Goal: Transaction & Acquisition: Obtain resource

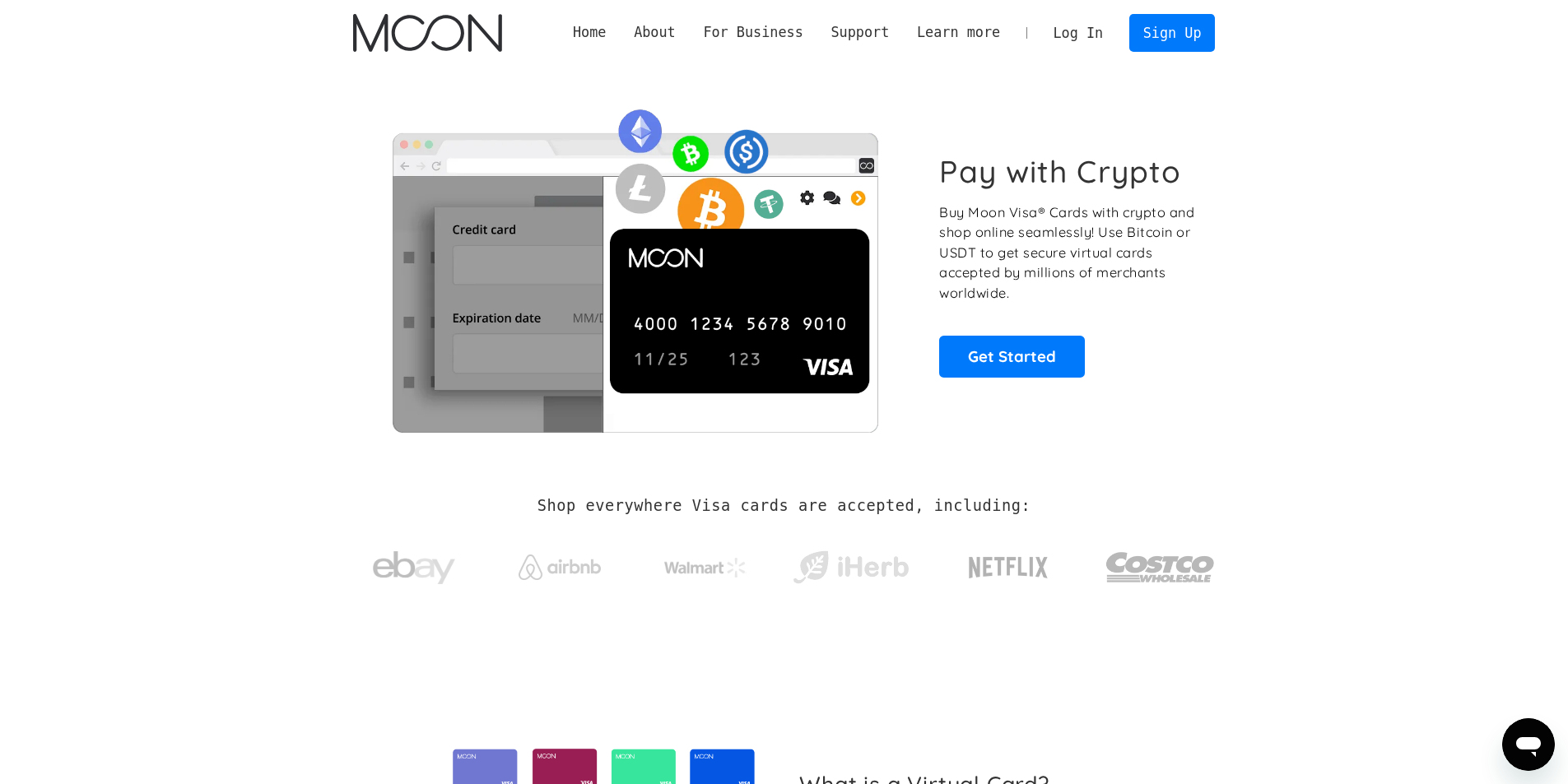
click at [1089, 32] on link "Log In" at bounding box center [1078, 33] width 77 height 37
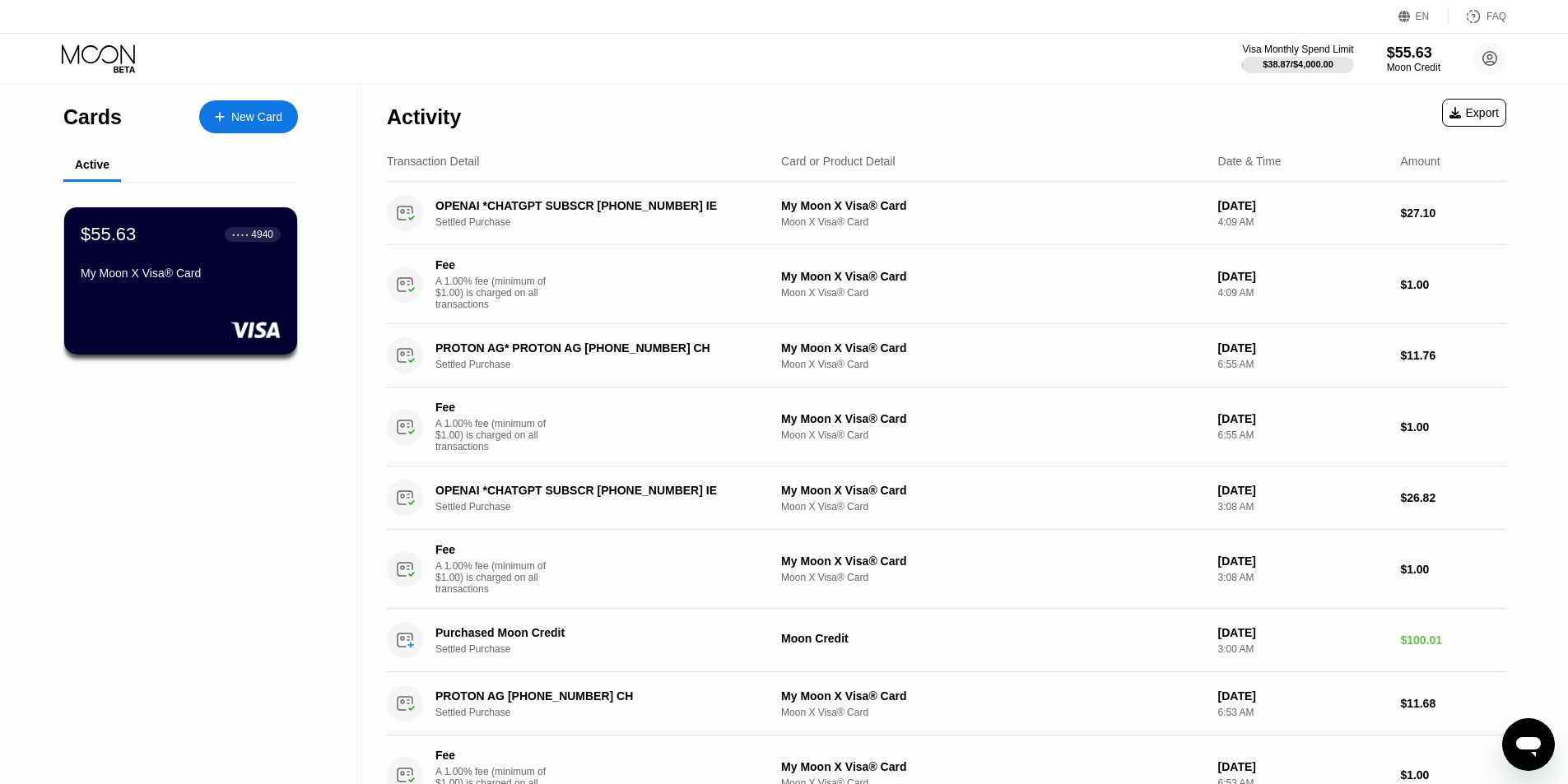
click at [273, 124] on div "New Card" at bounding box center [257, 118] width 51 height 14
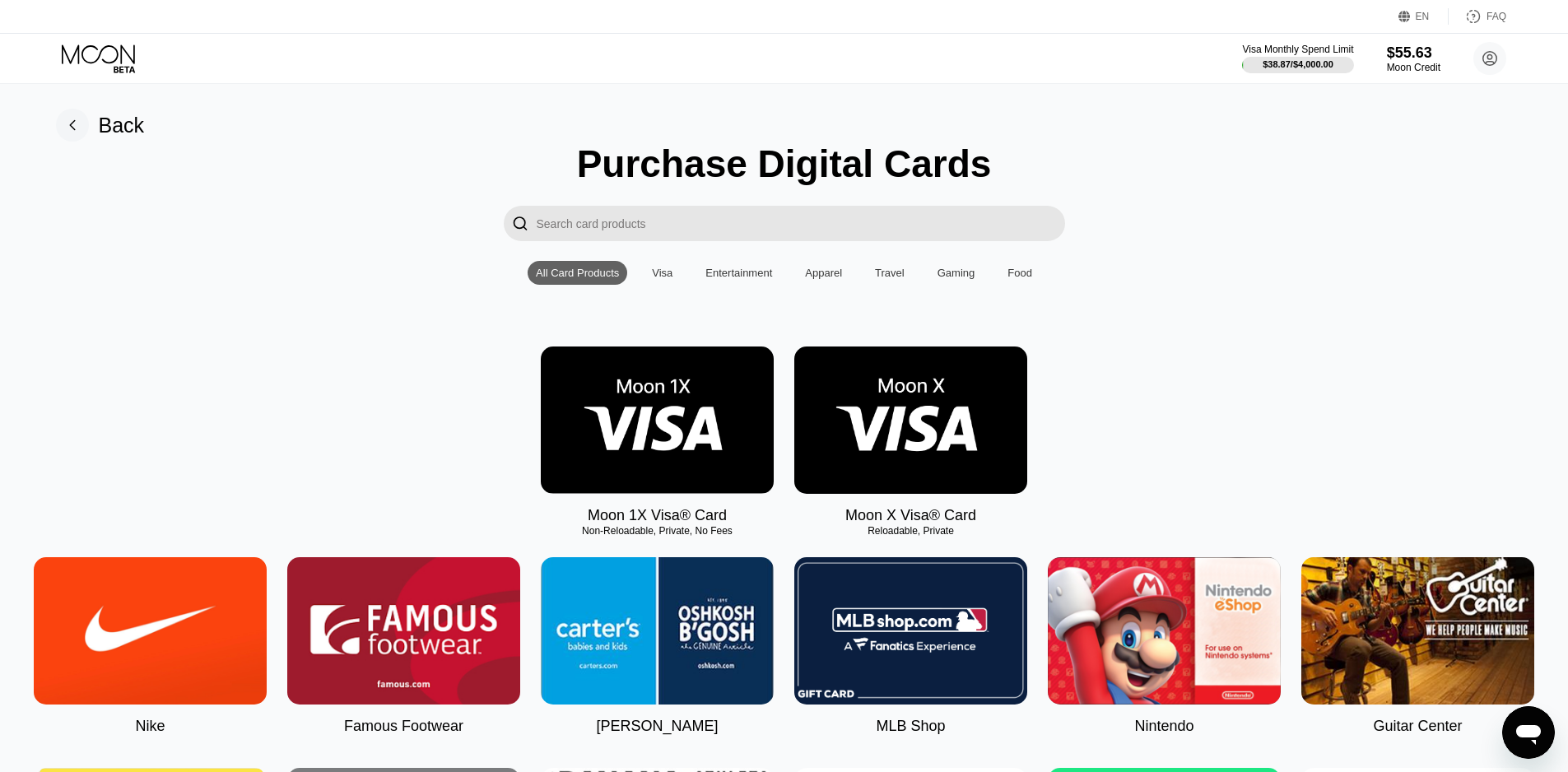
click at [117, 60] on icon at bounding box center [99, 58] width 76 height 29
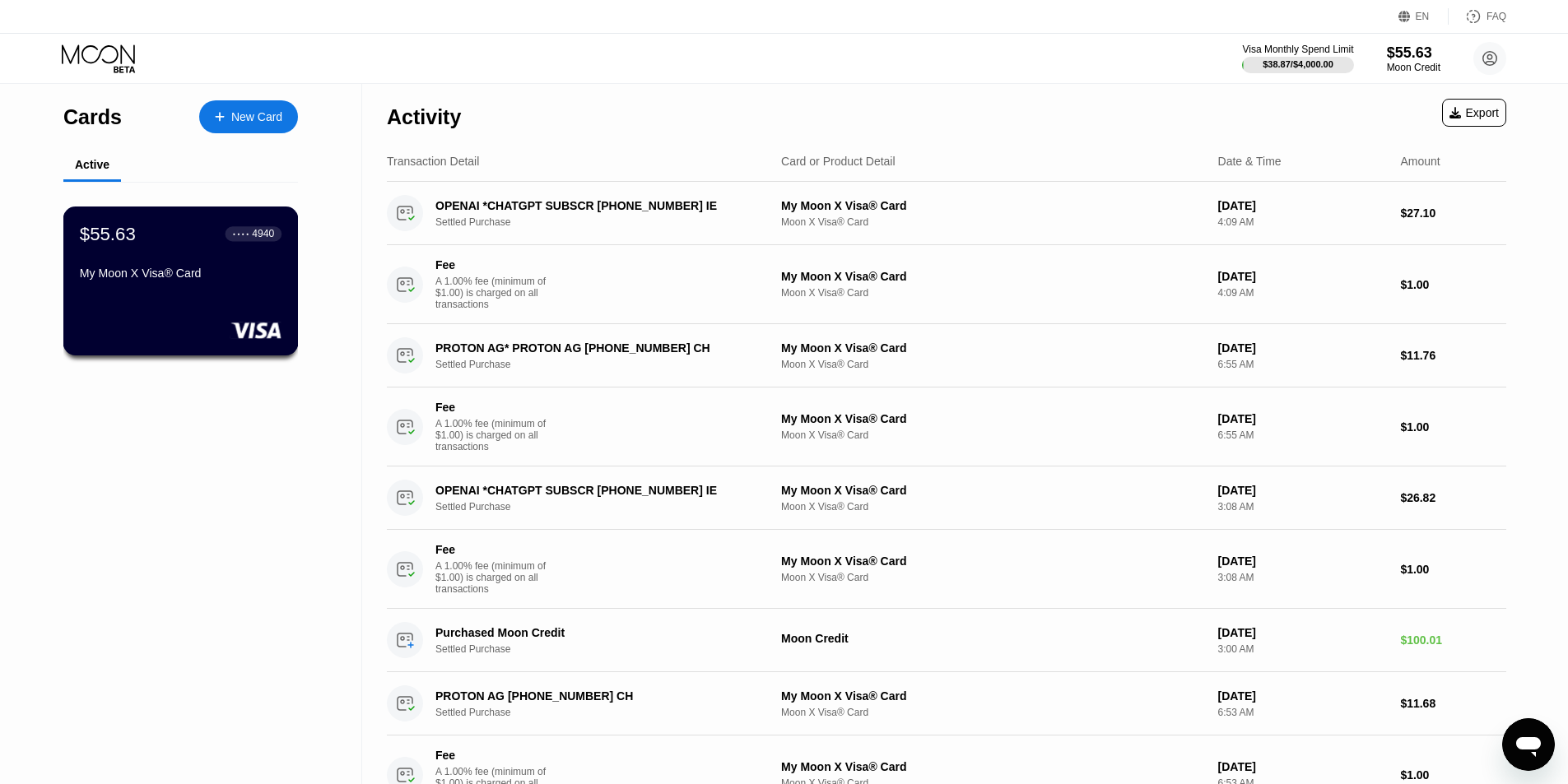
click at [134, 268] on div "$55.63 ● ● ● ● 4940 My Moon X Visa® Card" at bounding box center [181, 255] width 202 height 63
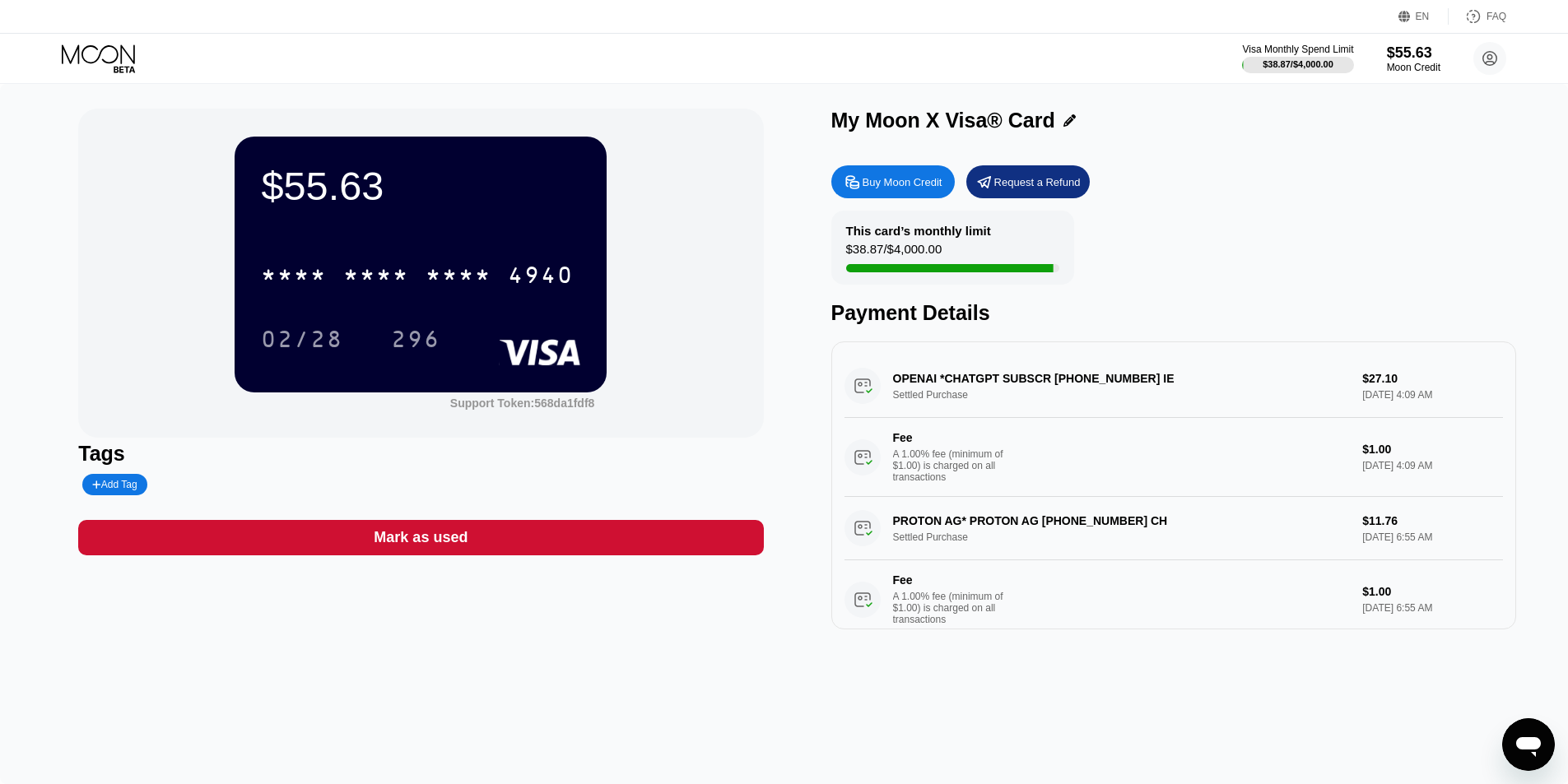
click at [1324, 248] on div "This card’s monthly limit $38.87 / $4,000.00 Payment Details" at bounding box center [1173, 268] width 685 height 115
click at [913, 189] on div "Buy Moon Credit" at bounding box center [902, 182] width 80 height 14
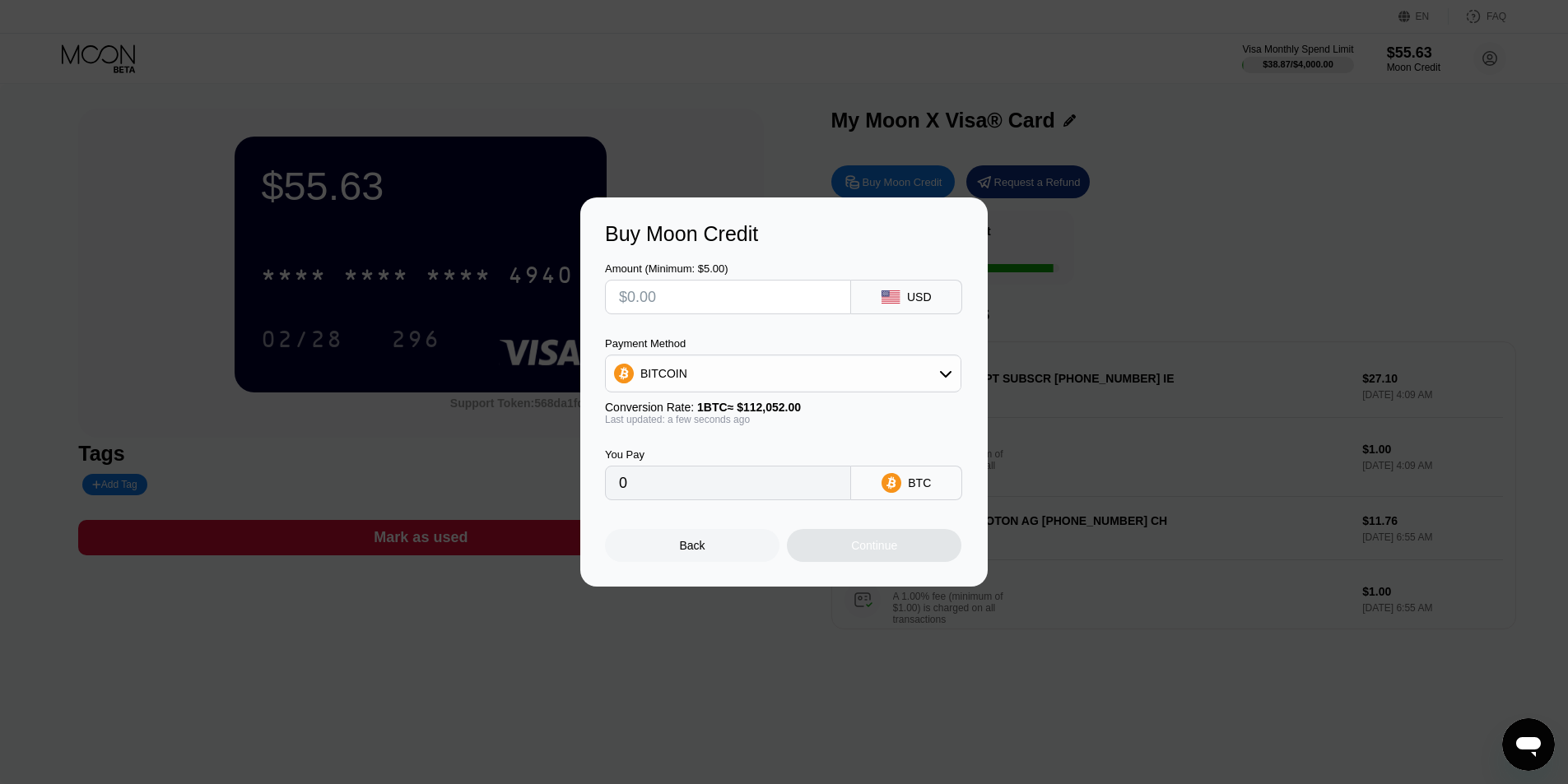
click at [711, 371] on div "BITCOIN" at bounding box center [783, 372] width 355 height 33
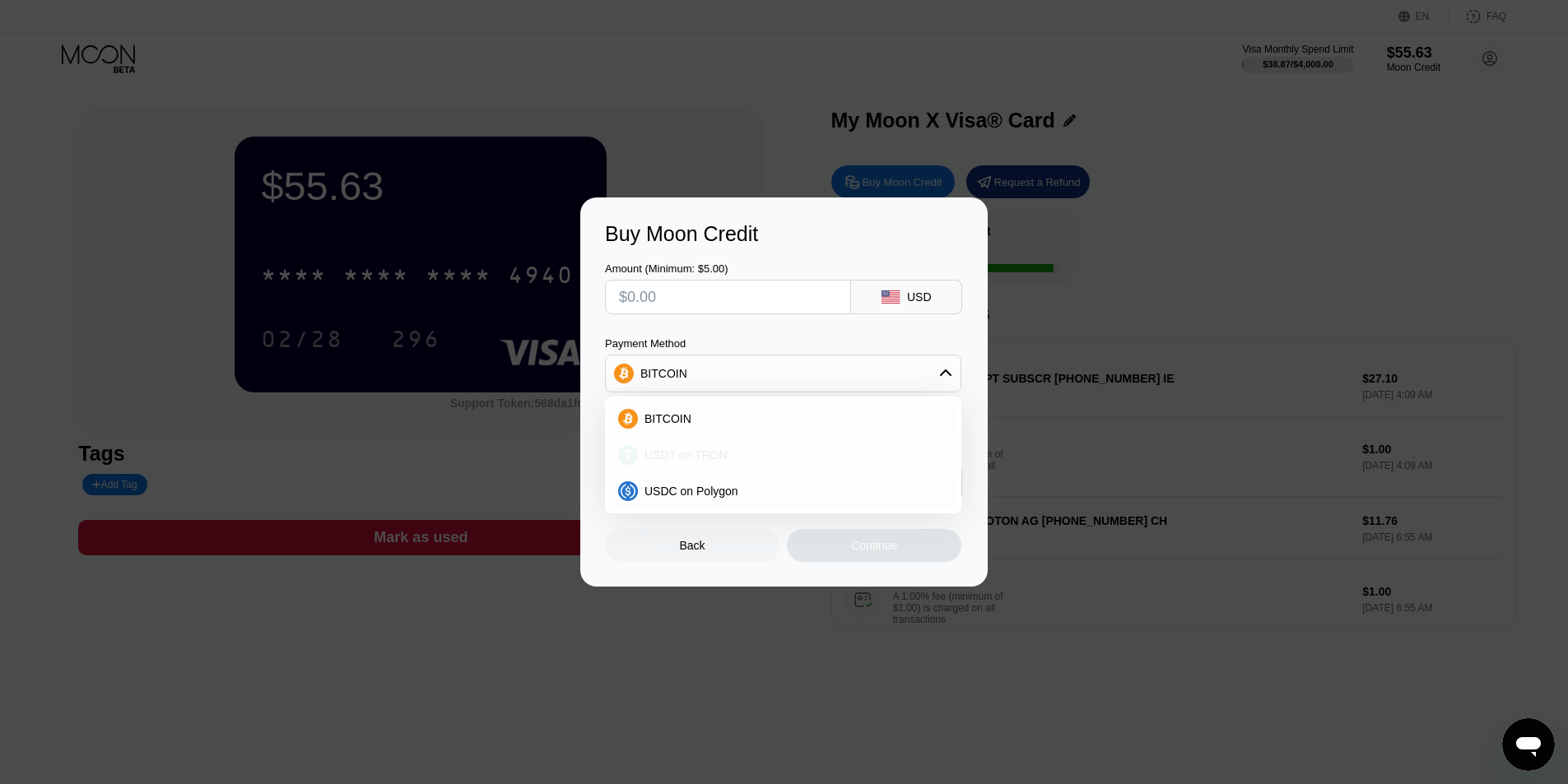
click at [683, 459] on span "USDT on TRON" at bounding box center [686, 454] width 83 height 13
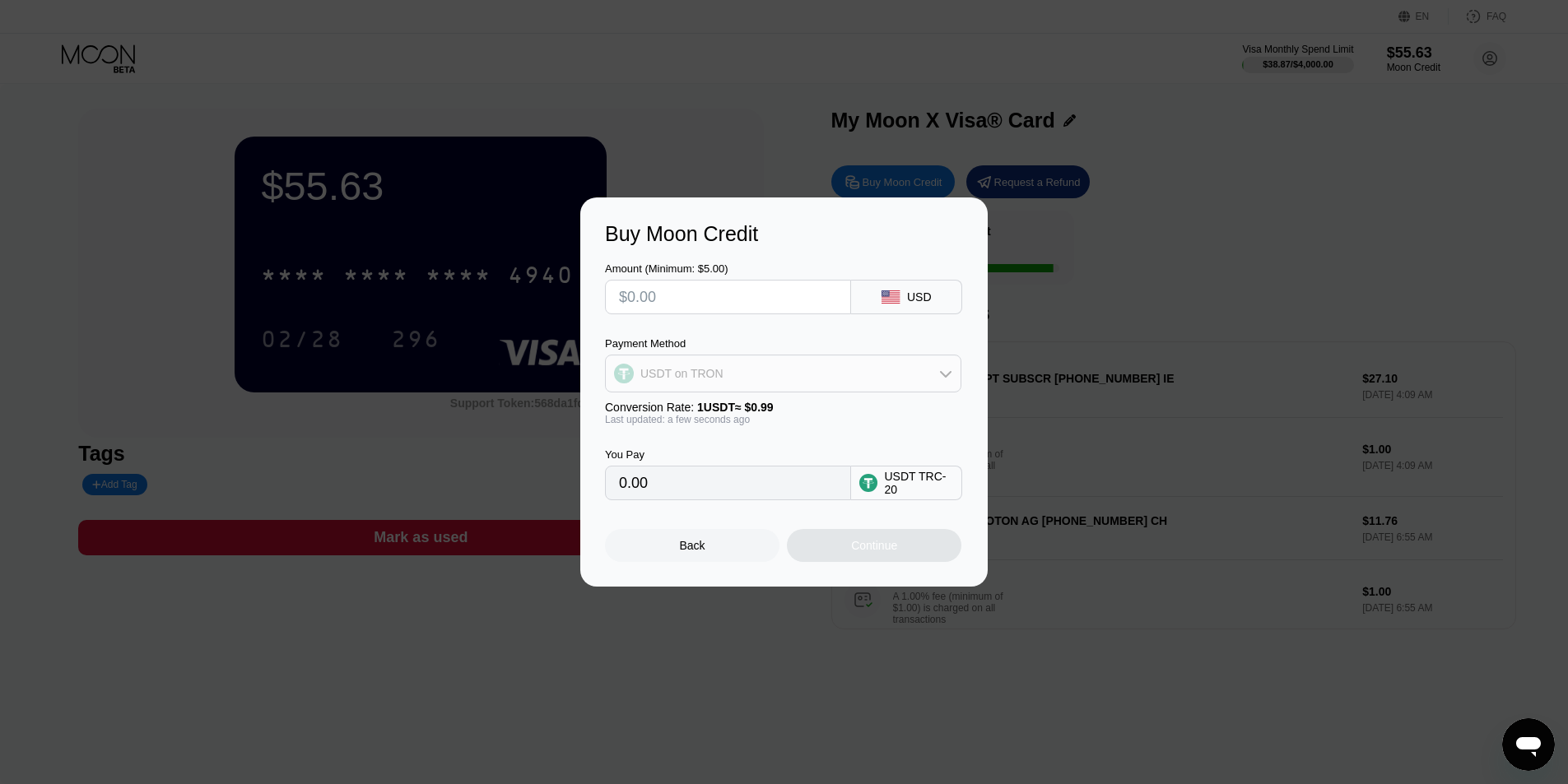
click at [711, 383] on div "USDT on TRON" at bounding box center [783, 372] width 355 height 33
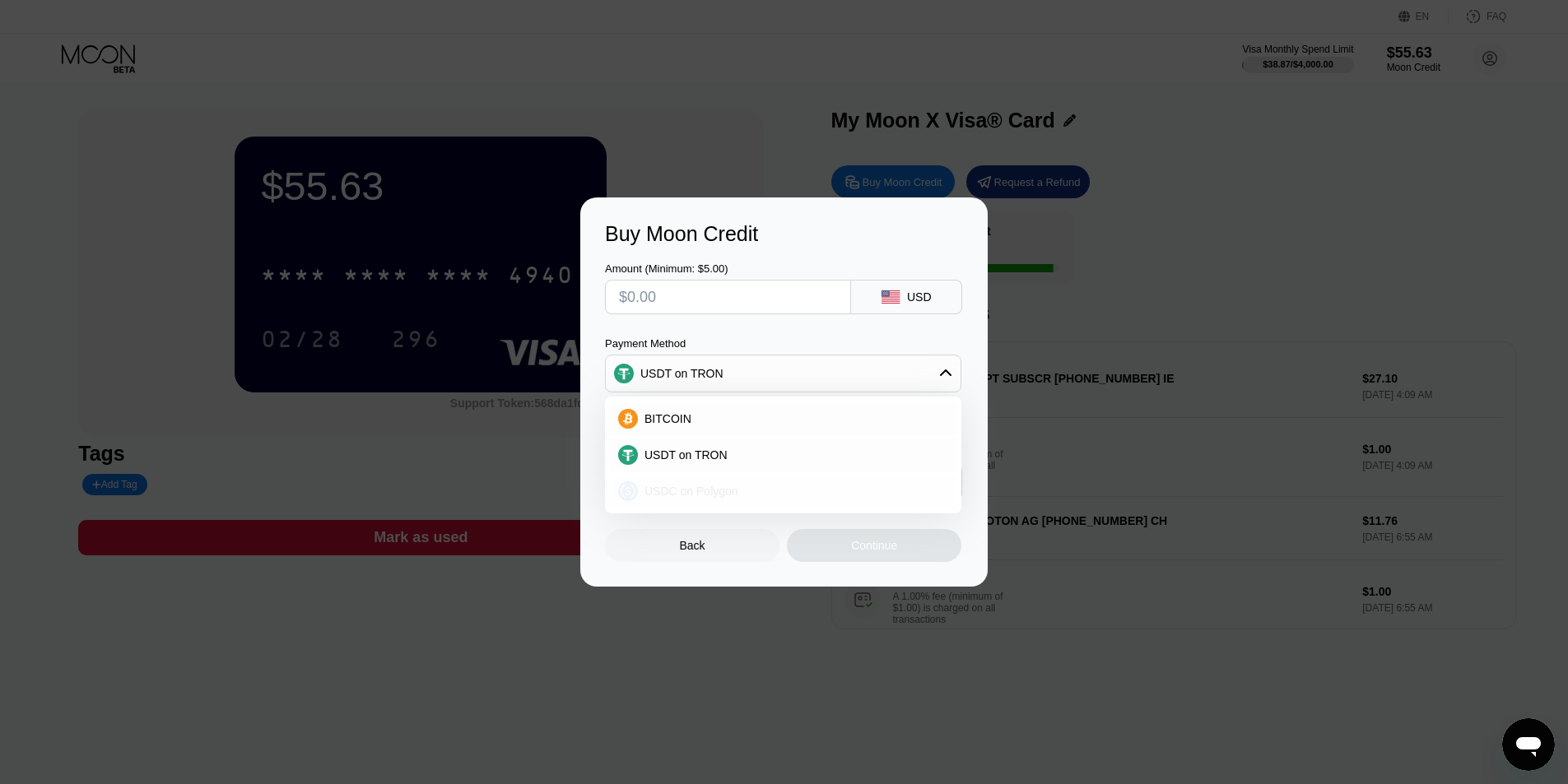
click at [693, 495] on span "USDC on Polygon" at bounding box center [691, 491] width 94 height 13
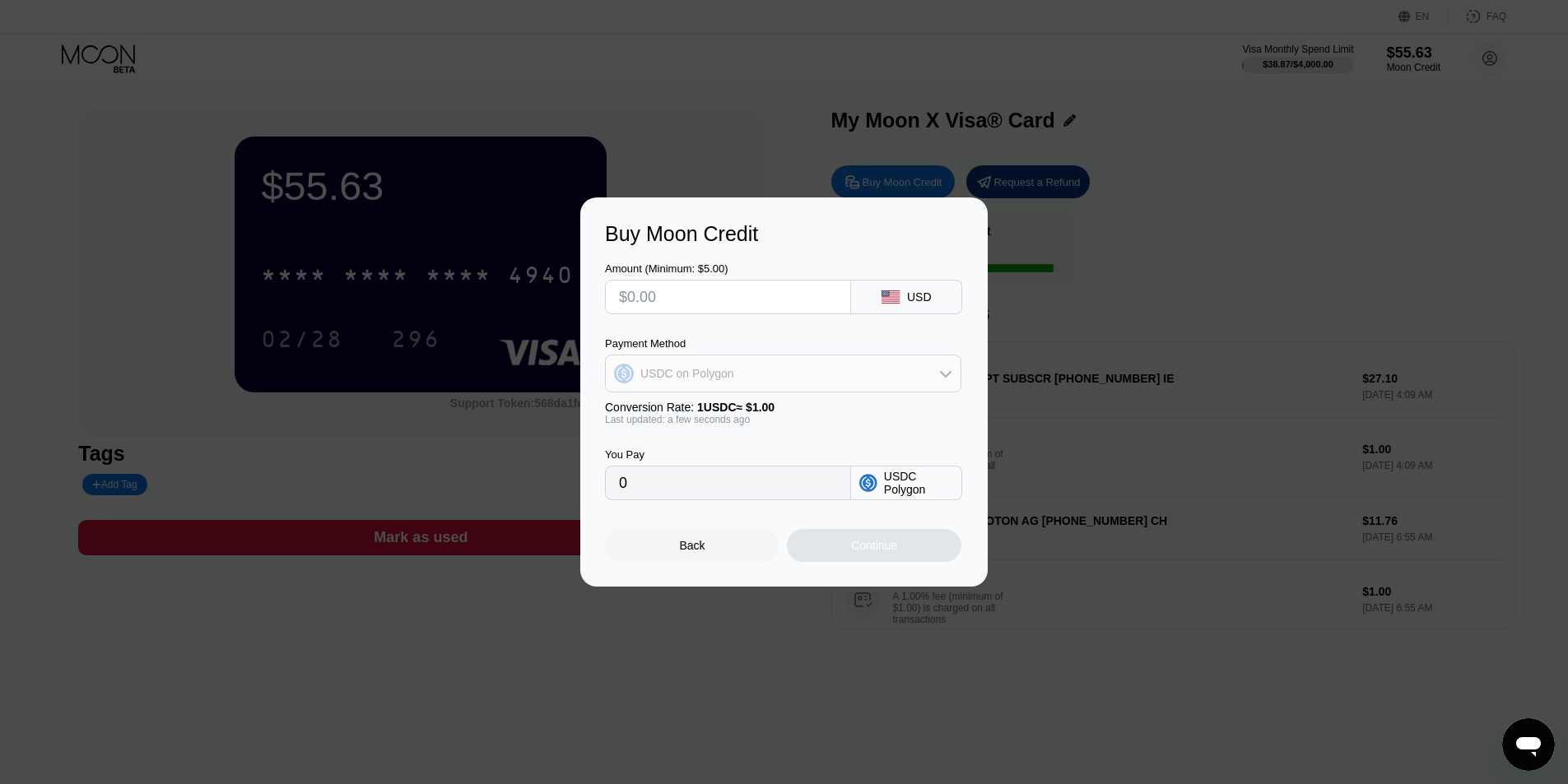
click at [719, 381] on div "USDC on Polygon" at bounding box center [783, 372] width 355 height 33
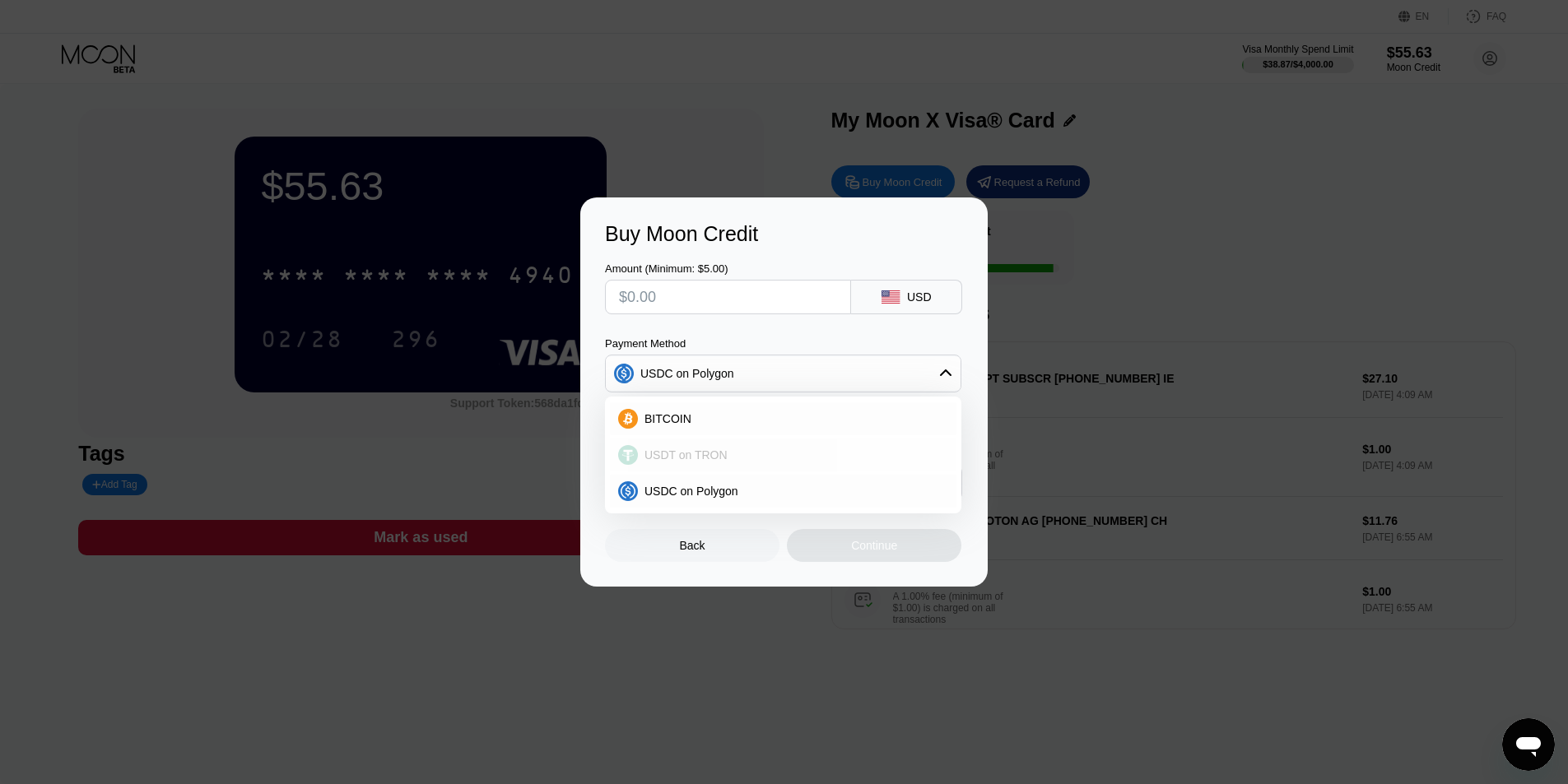
click at [692, 456] on span "USDT on TRON" at bounding box center [686, 454] width 83 height 13
type input "0.00"
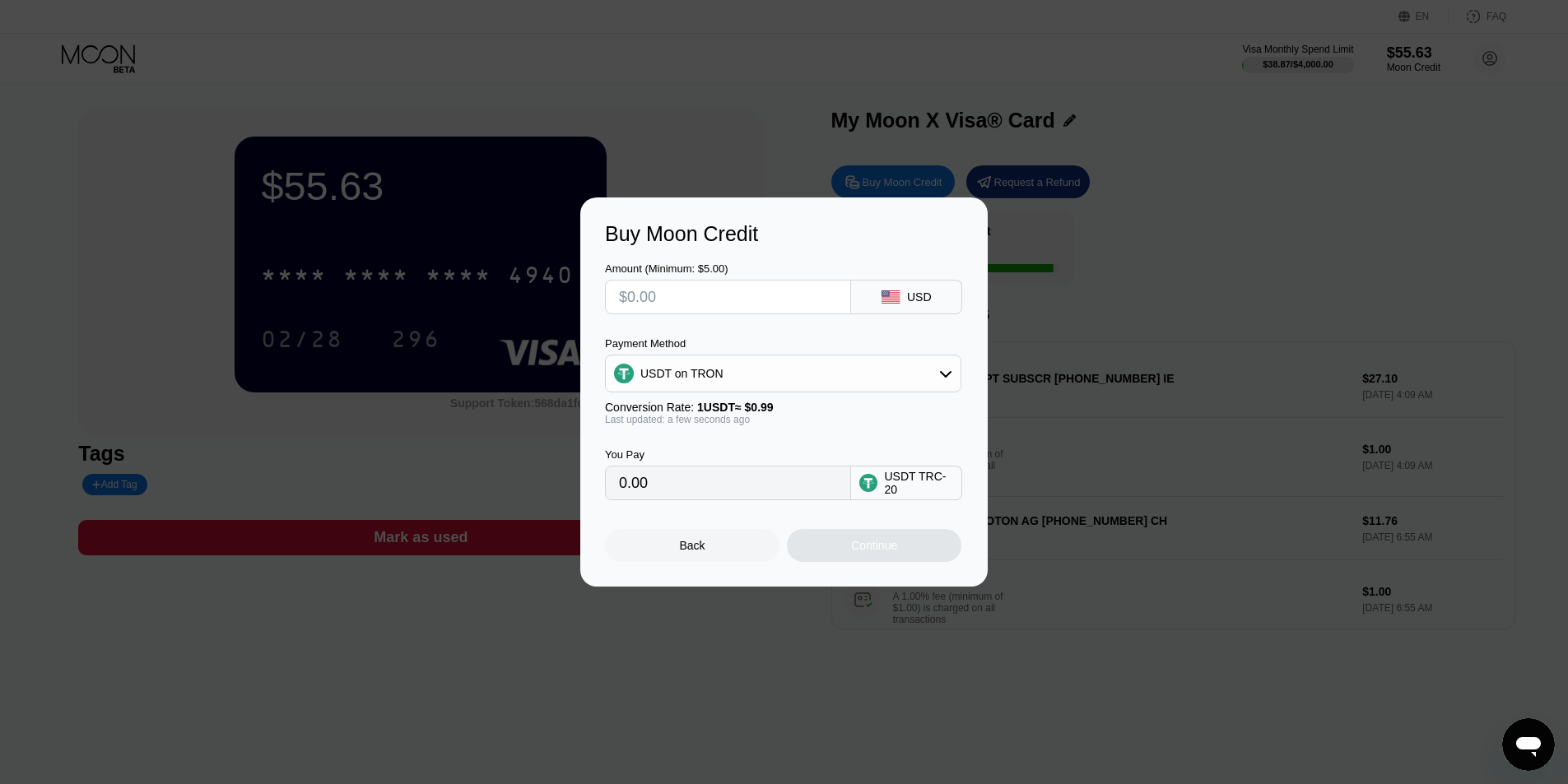
click at [399, 699] on div at bounding box center [789, 392] width 1580 height 784
click at [1130, 386] on div "Buy Moon Credit Amount (Minimum: $5.00) USD Payment Method USDT on TRON Convers…" at bounding box center [784, 392] width 1568 height 389
click at [300, 299] on div "Buy Moon Credit Amount (Minimum: $5.00) USD Payment Method USDT on TRON Convers…" at bounding box center [784, 392] width 1568 height 389
click at [1095, 214] on div "Buy Moon Credit Amount (Minimum: $5.00) USD Payment Method USDT on TRON Convers…" at bounding box center [784, 392] width 1568 height 389
click at [1044, 274] on div "Buy Moon Credit Amount (Minimum: $5.00) USD Payment Method USDT on TRON Convers…" at bounding box center [784, 392] width 1568 height 389
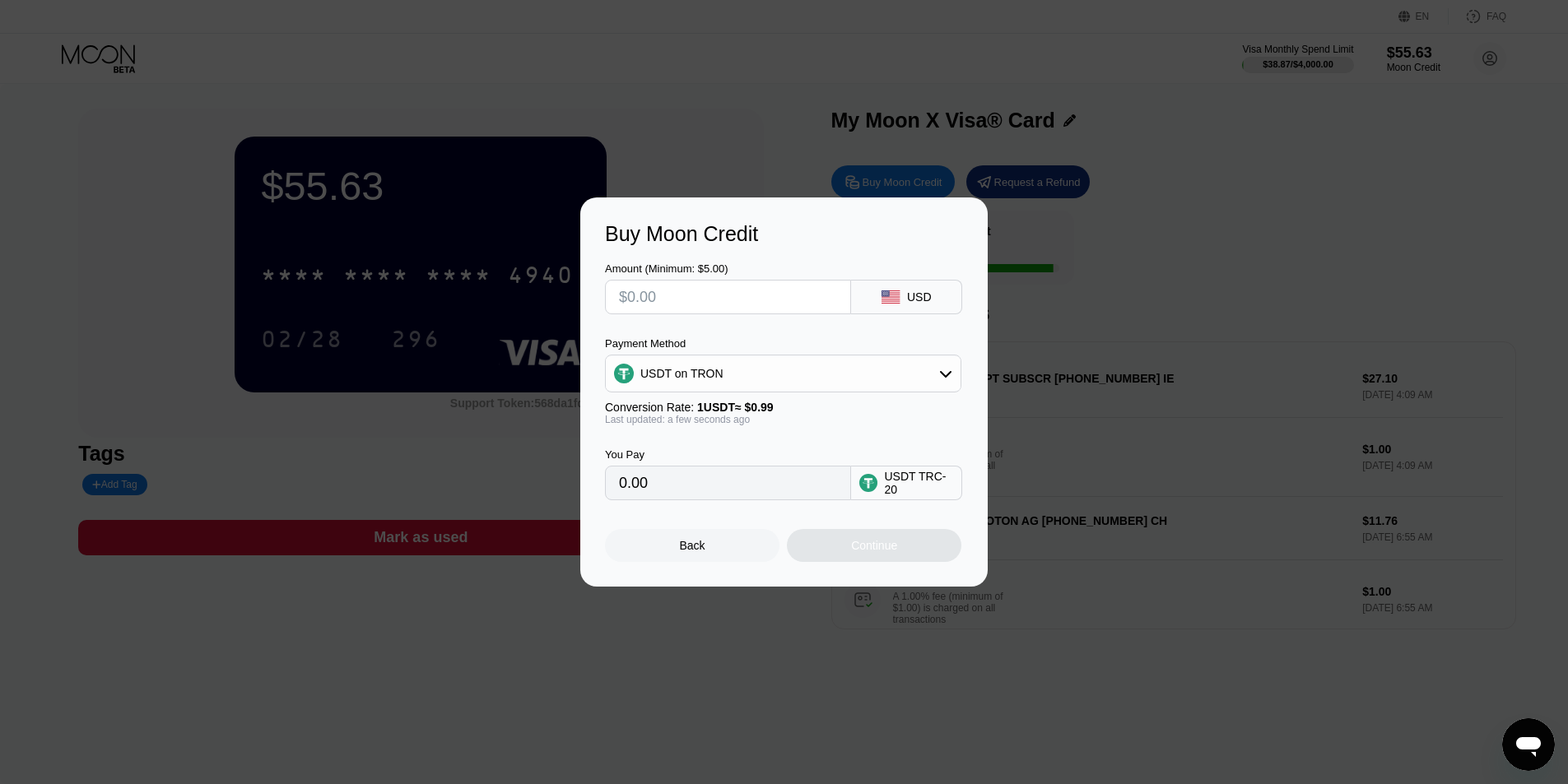
click at [735, 538] on div "Back" at bounding box center [692, 544] width 175 height 33
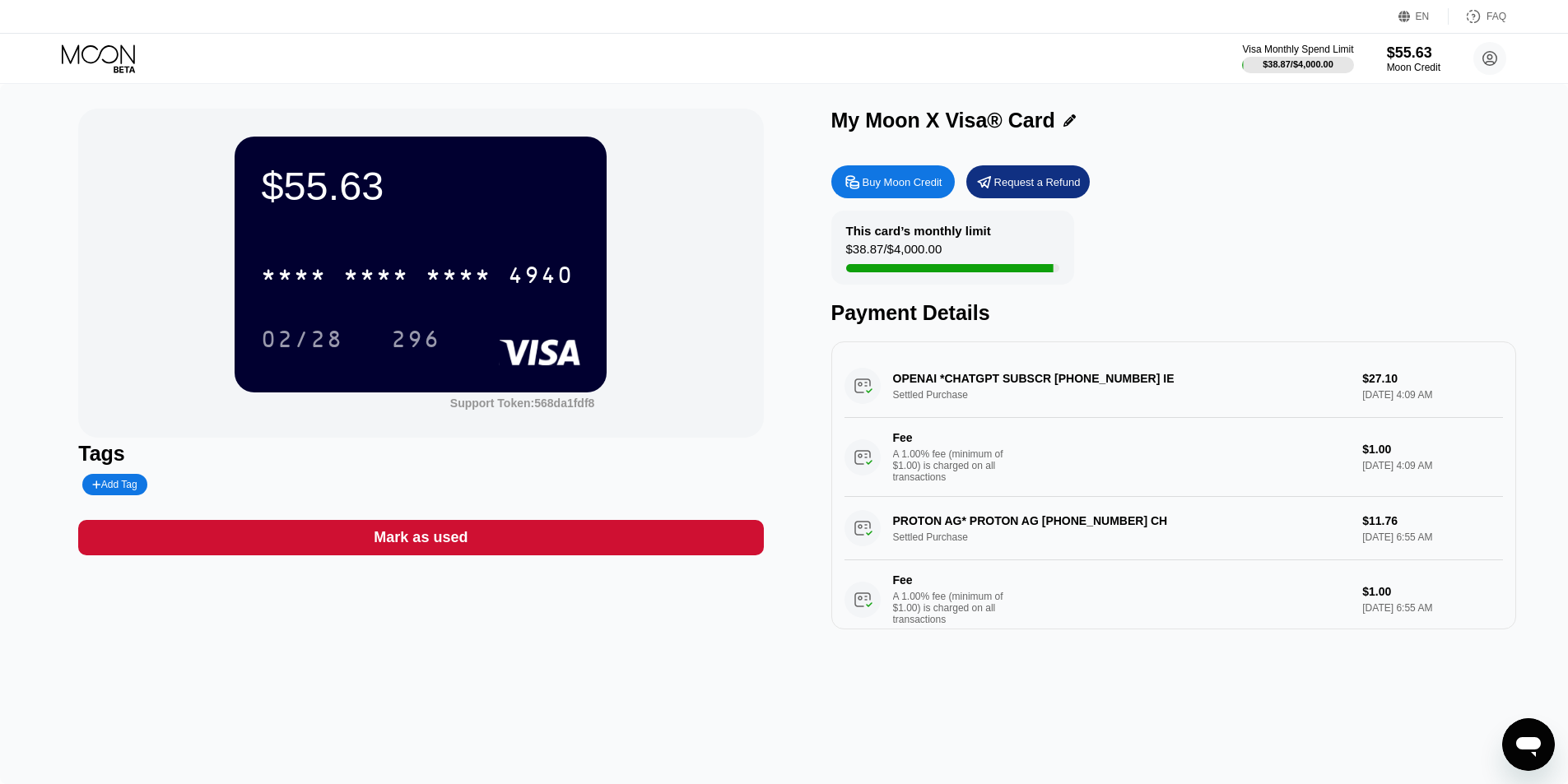
click at [210, 414] on div "$55.63 * * * * * * * * * * * * 4940 02/28 296 Support Token: 568da1fdf8" at bounding box center [420, 273] width 685 height 329
click at [1305, 59] on div "$38.87 / $4,000.00" at bounding box center [1297, 64] width 71 height 10
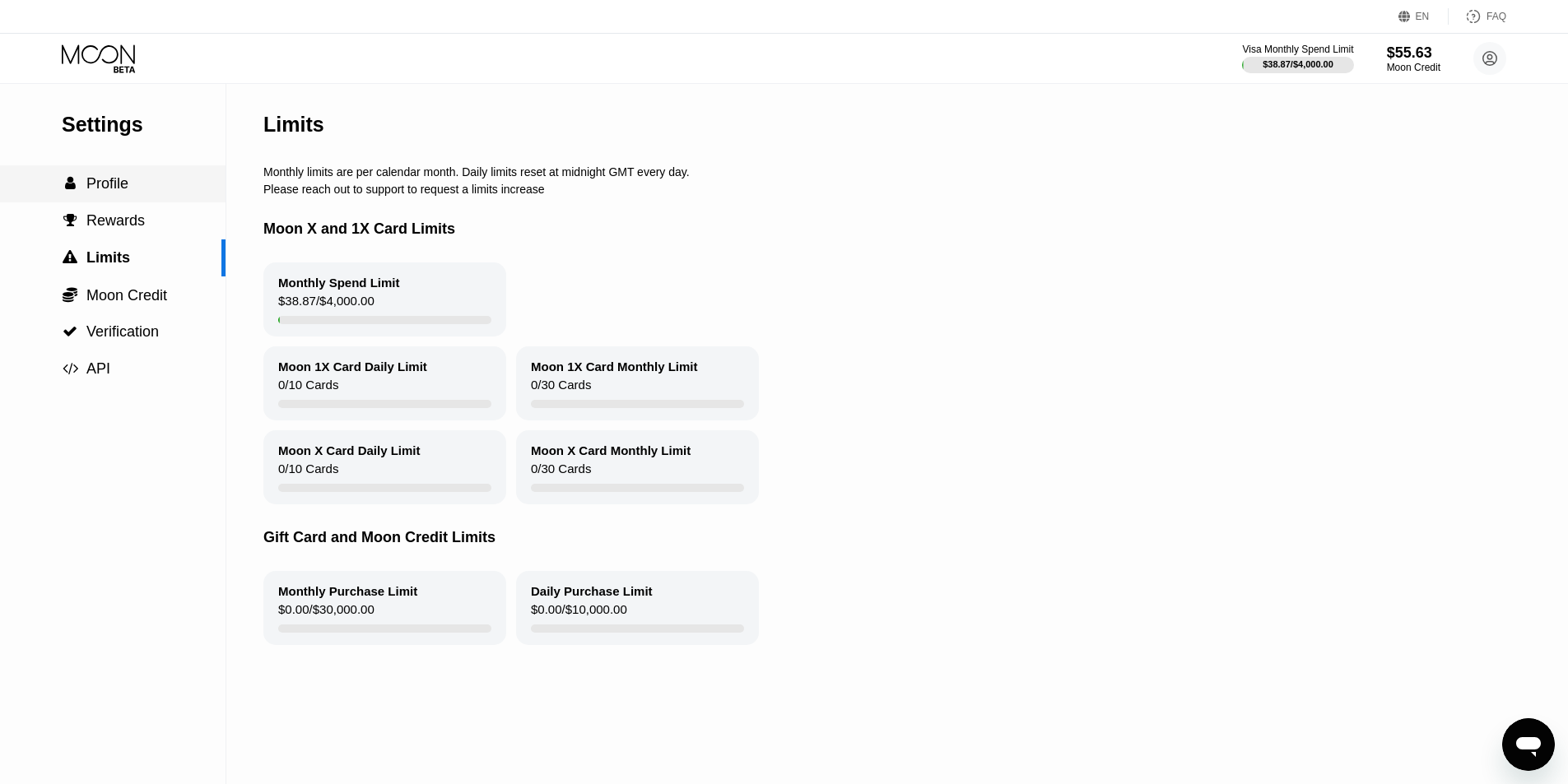
click at [76, 187] on div "" at bounding box center [69, 183] width 17 height 15
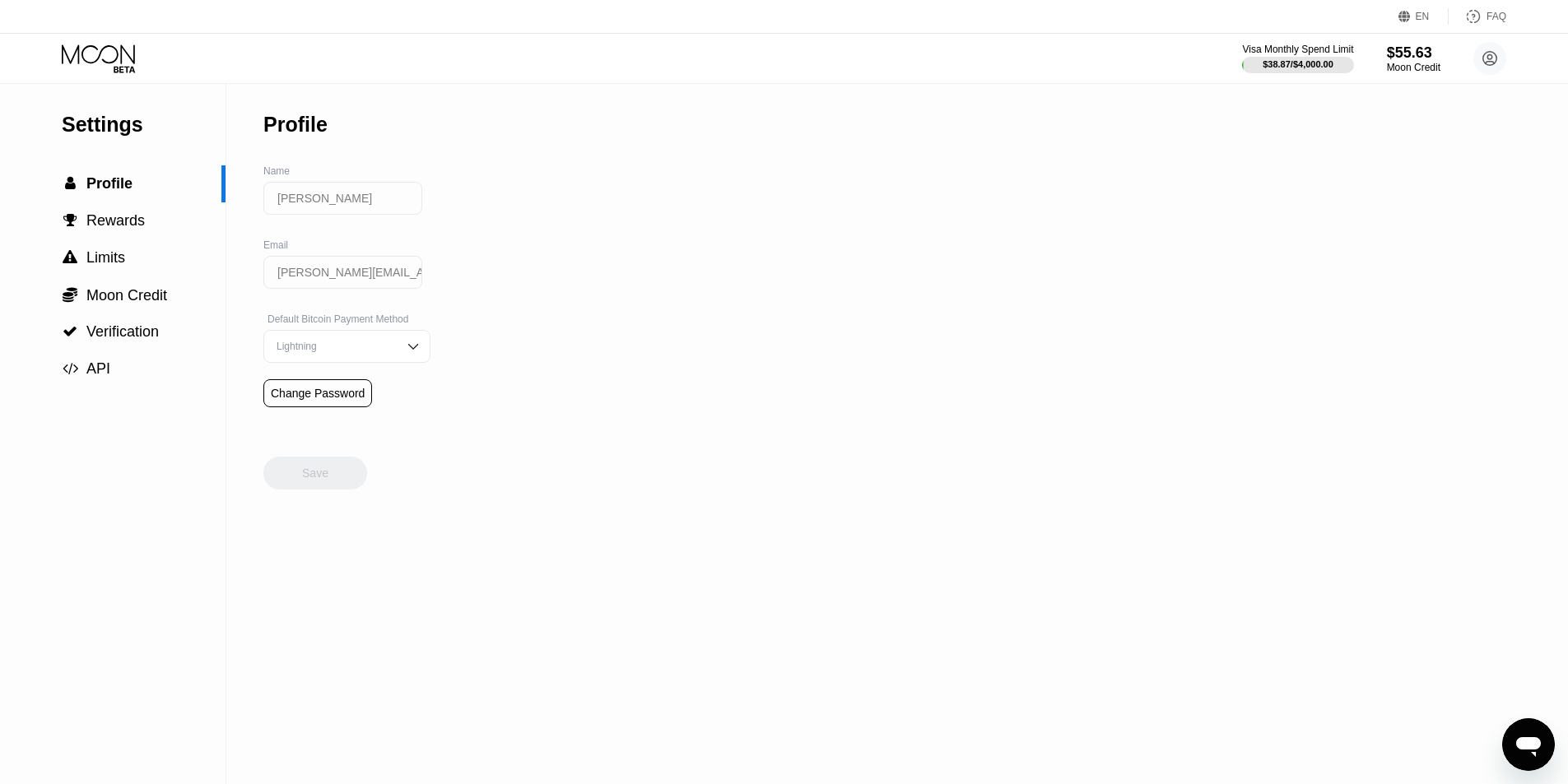
click at [102, 71] on icon at bounding box center [99, 58] width 76 height 29
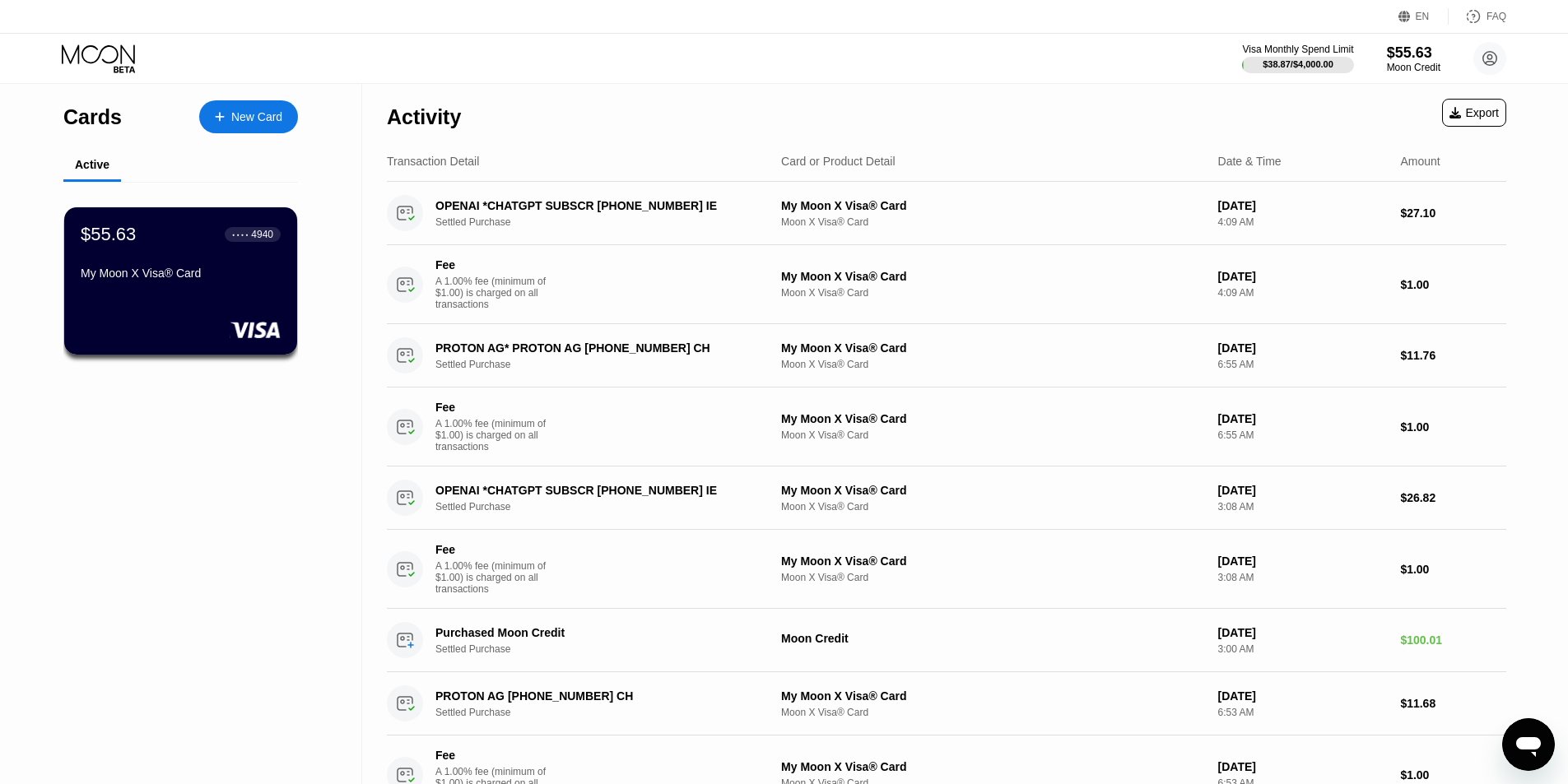
click at [91, 54] on icon at bounding box center [99, 58] width 76 height 29
click at [252, 611] on div "Cards New Card Active $55.63 ● ● ● ● 4940 My Moon X Visa® Card" at bounding box center [181, 754] width 362 height 1342
